Goal: Task Accomplishment & Management: Use online tool/utility

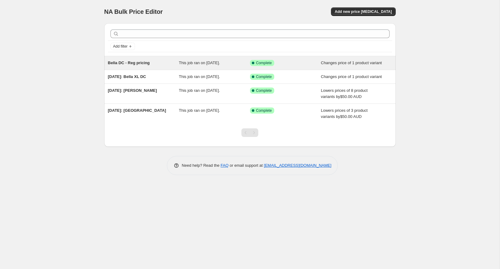
click at [138, 64] on span "Bella DC - Reg pricing" at bounding box center [129, 62] width 42 height 5
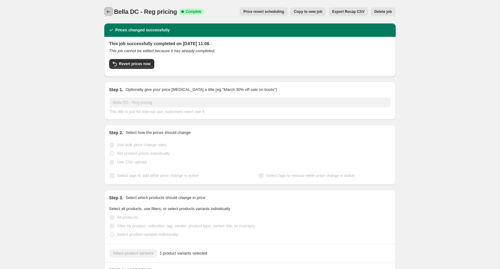
click at [106, 11] on icon "Price change jobs" at bounding box center [109, 12] width 6 height 6
